Goal: Task Accomplishment & Management: Manage account settings

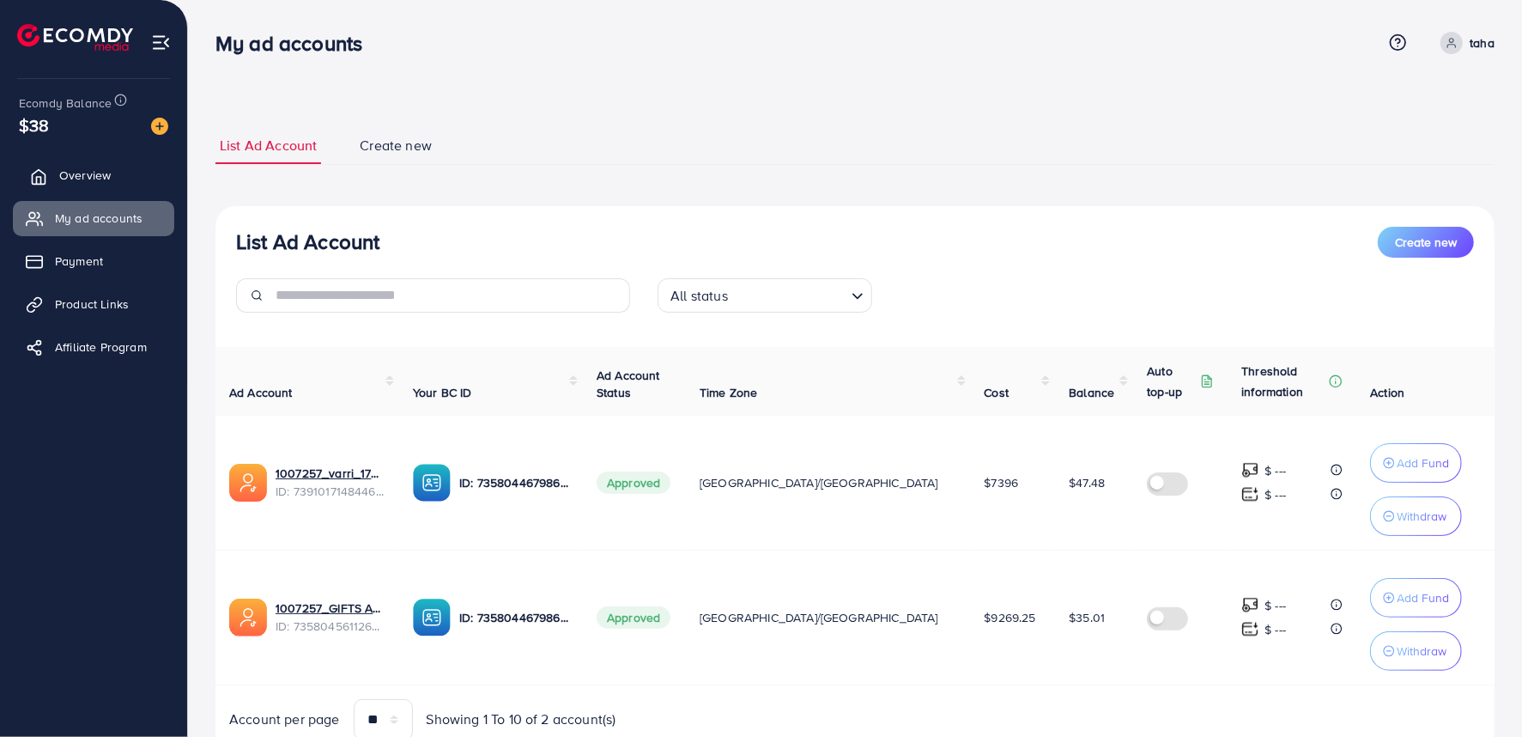
click at [79, 174] on span "Overview" at bounding box center [85, 175] width 52 height 17
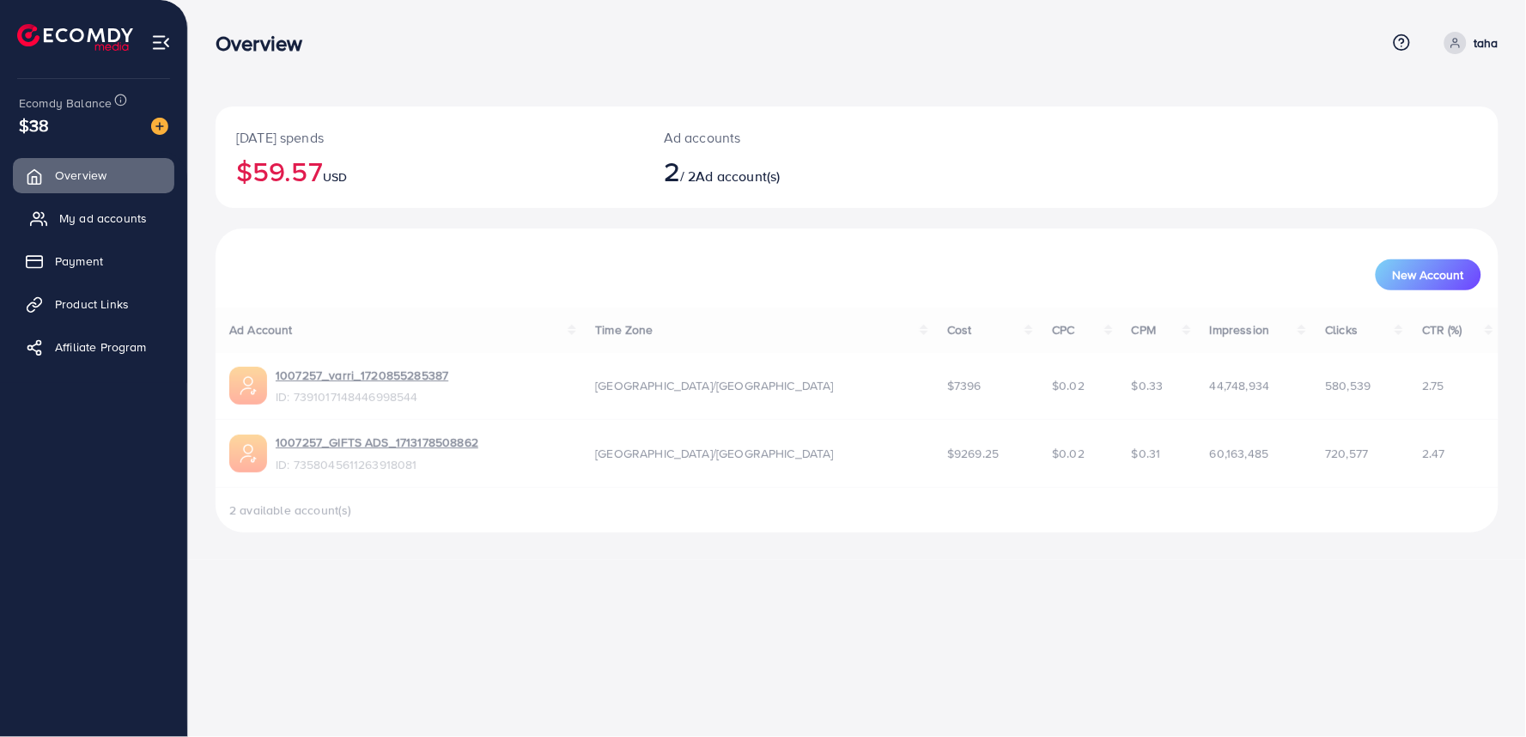
click at [91, 207] on link "My ad accounts" at bounding box center [93, 218] width 161 height 34
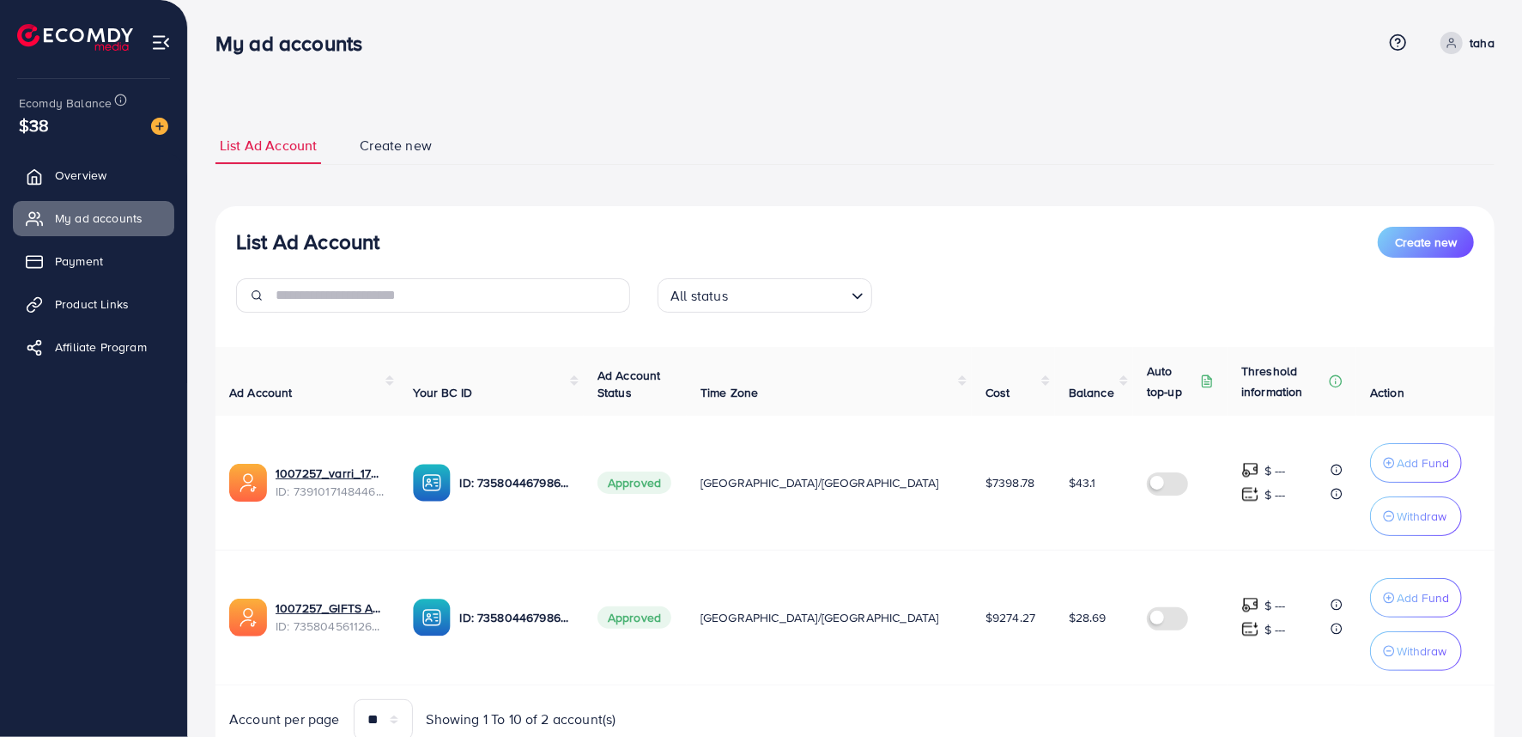
click at [1069, 483] on span "$43.1" at bounding box center [1082, 482] width 27 height 17
click at [1055, 593] on td "$28.69" at bounding box center [1094, 617] width 78 height 135
